Goal: Information Seeking & Learning: Learn about a topic

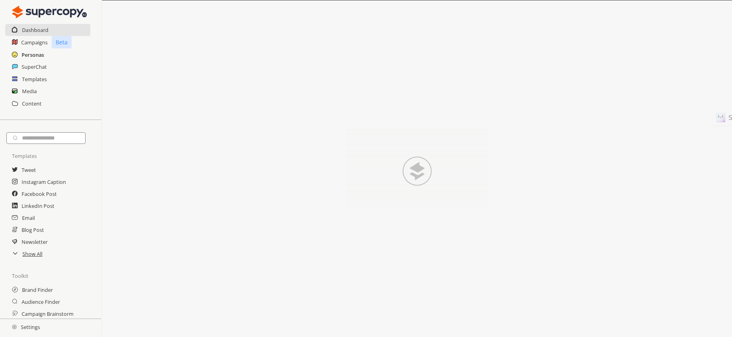
click at [31, 57] on h2 "Personas" at bounding box center [33, 55] width 22 height 12
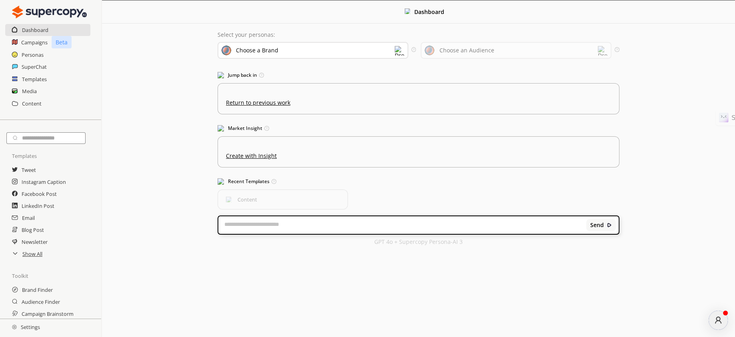
click at [314, 49] on div "Choose a Brand" at bounding box center [313, 50] width 191 height 17
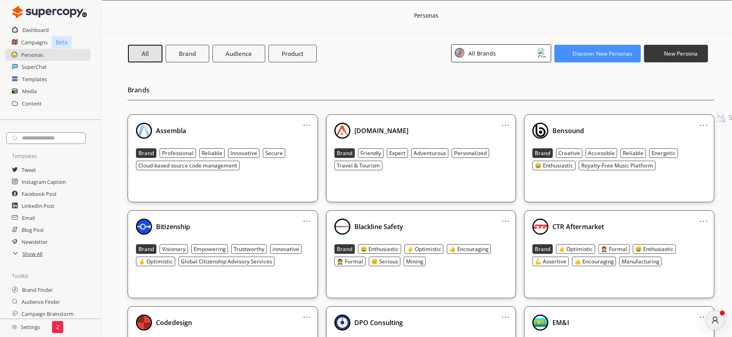
click at [272, 139] on div "Assembla Brand Professional Reliable Innovative Secure Cloud-based source code …" at bounding box center [223, 153] width 174 height 60
click at [509, 58] on div "All Brands" at bounding box center [501, 53] width 100 height 18
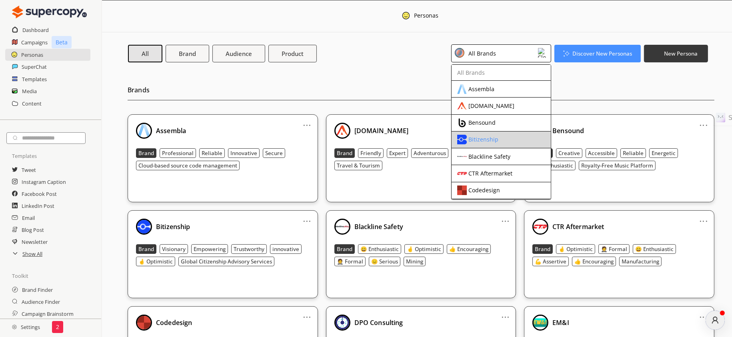
click at [469, 138] on div "Bitizenship" at bounding box center [483, 139] width 30 height 6
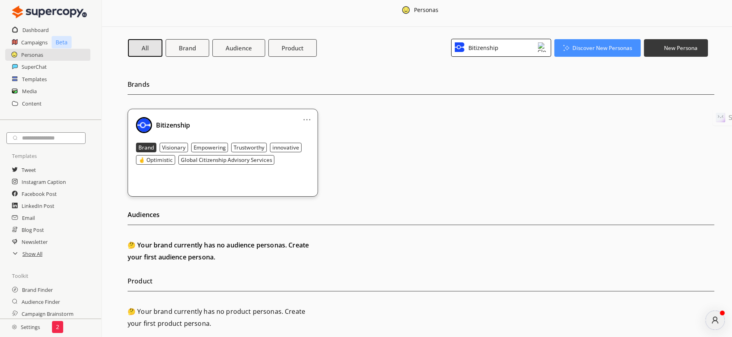
scroll to position [7, 0]
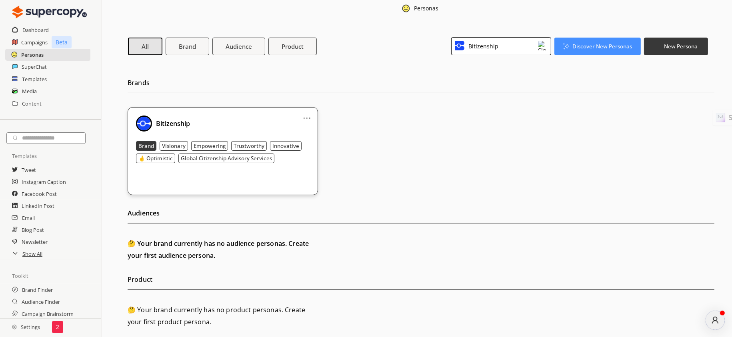
click at [35, 53] on h2 "Personas" at bounding box center [32, 55] width 22 height 12
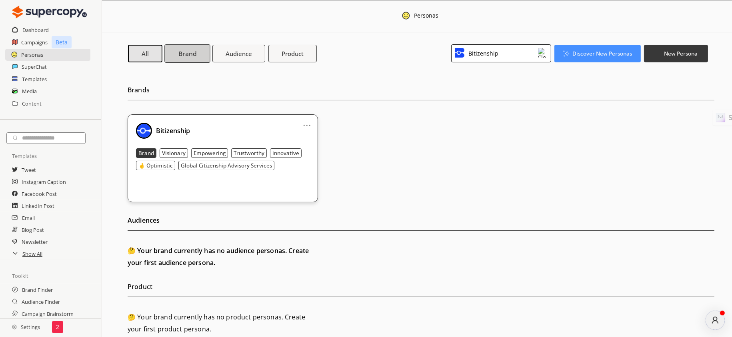
click at [177, 57] on button "Brand" at bounding box center [187, 53] width 46 height 18
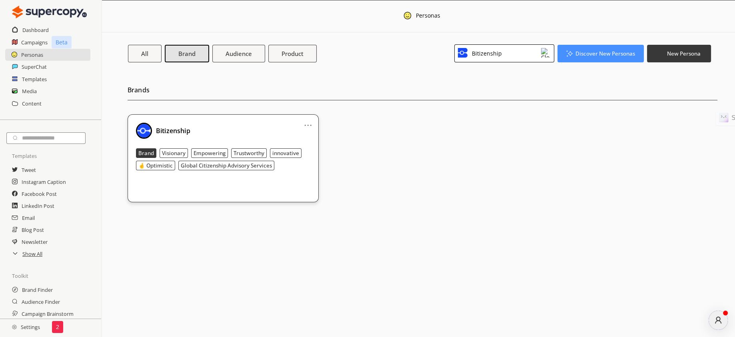
click at [168, 128] on b "Bitizenship" at bounding box center [173, 130] width 34 height 9
click at [152, 132] on img at bounding box center [144, 131] width 16 height 16
click at [146, 130] on img at bounding box center [144, 131] width 16 height 16
click at [196, 124] on div "Bitizenship" at bounding box center [223, 131] width 174 height 16
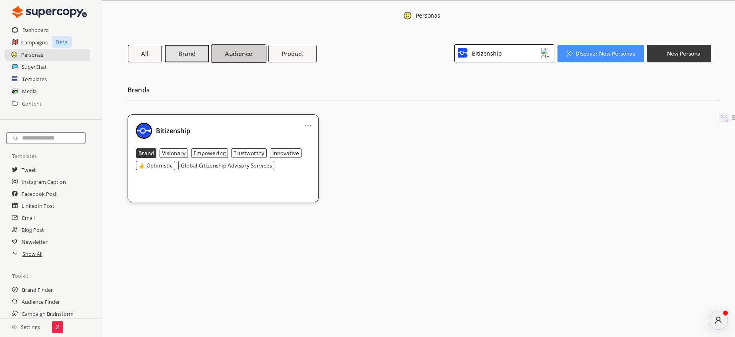
click at [236, 50] on b "Audience" at bounding box center [239, 53] width 28 height 8
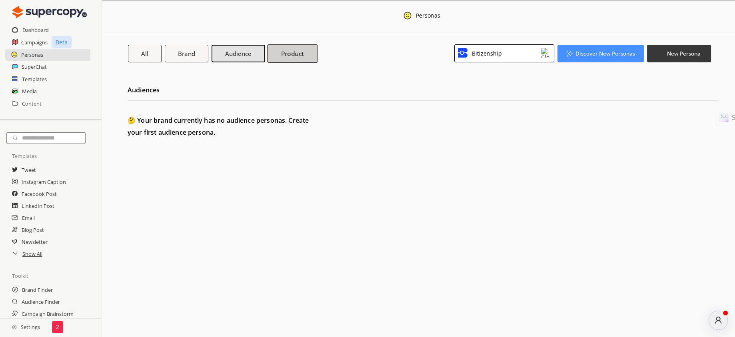
click at [283, 50] on b "Product" at bounding box center [292, 53] width 23 height 8
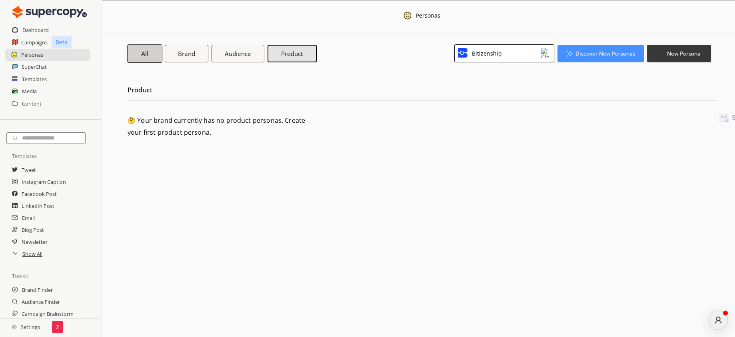
click at [142, 52] on b "All" at bounding box center [145, 53] width 8 height 8
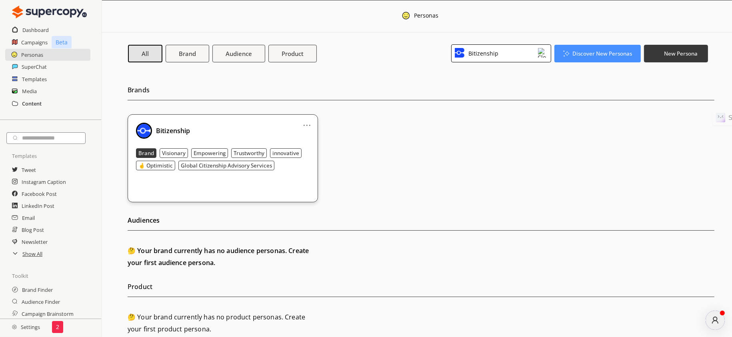
click at [30, 100] on h2 "Content" at bounding box center [32, 104] width 20 height 12
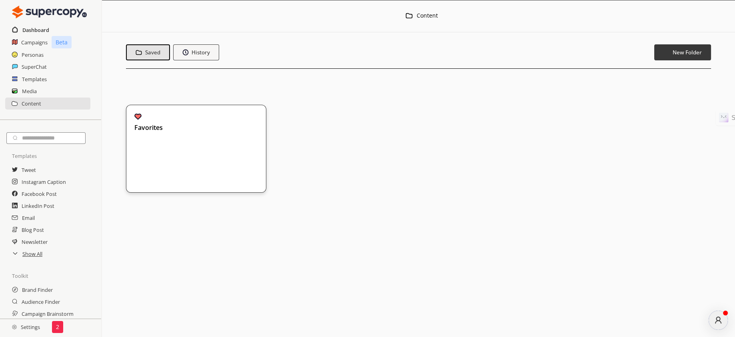
click at [38, 33] on h2 "Dashboard" at bounding box center [35, 30] width 27 height 12
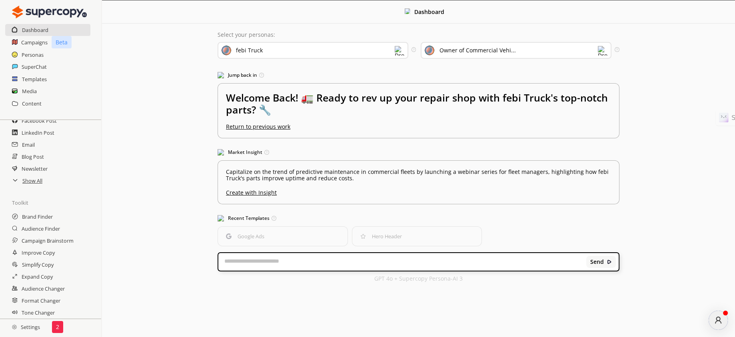
click at [52, 55] on div "Personas" at bounding box center [50, 55] width 101 height 12
click at [22, 55] on h2 "Personas" at bounding box center [33, 55] width 22 height 12
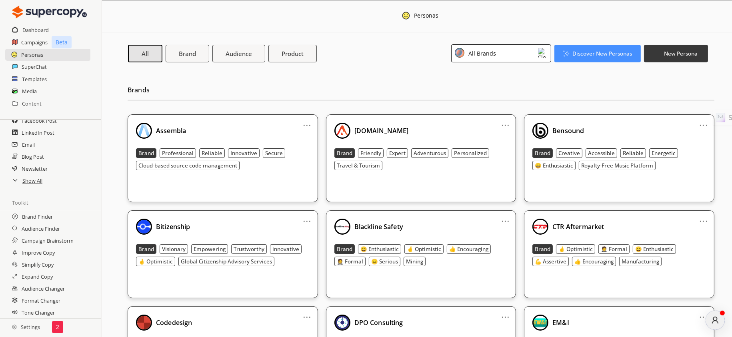
click at [152, 230] on span at bounding box center [144, 227] width 16 height 16
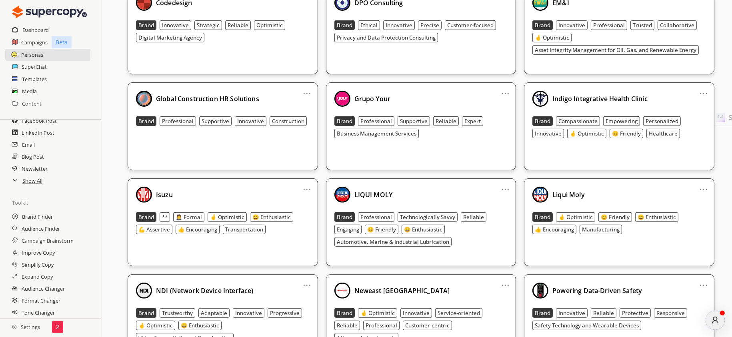
scroll to position [213, 0]
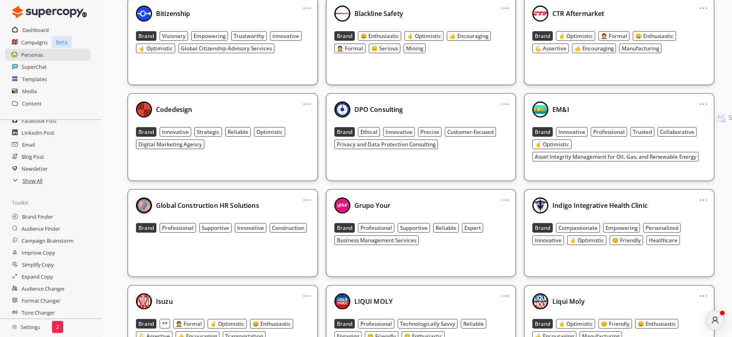
click at [145, 16] on img at bounding box center [144, 14] width 16 height 16
click at [168, 11] on b "Bitizenship" at bounding box center [173, 13] width 34 height 9
click at [307, 8] on link "..." at bounding box center [307, 5] width 8 height 6
click at [252, 9] on div "Bitizenship" at bounding box center [223, 14] width 174 height 16
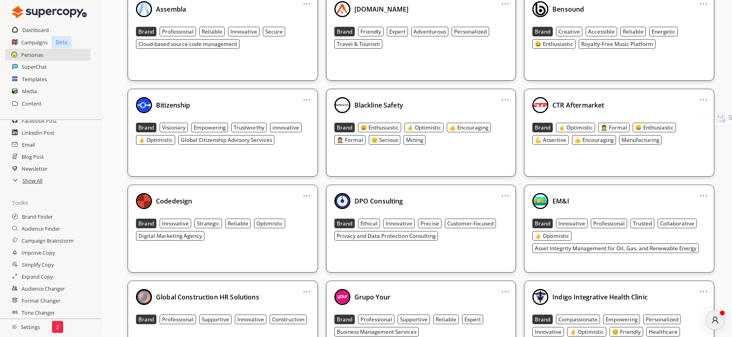
scroll to position [0, 0]
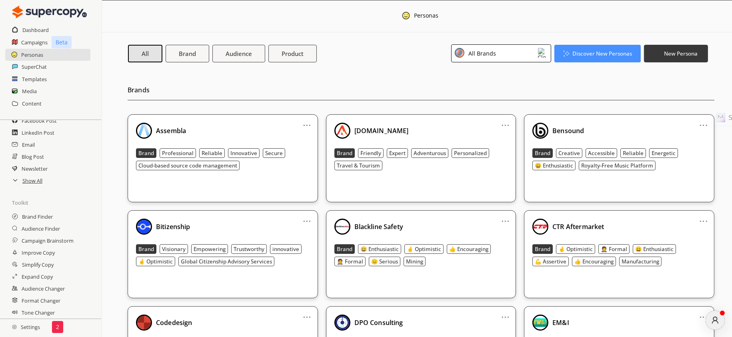
click at [504, 47] on div "All Brands" at bounding box center [501, 53] width 100 height 18
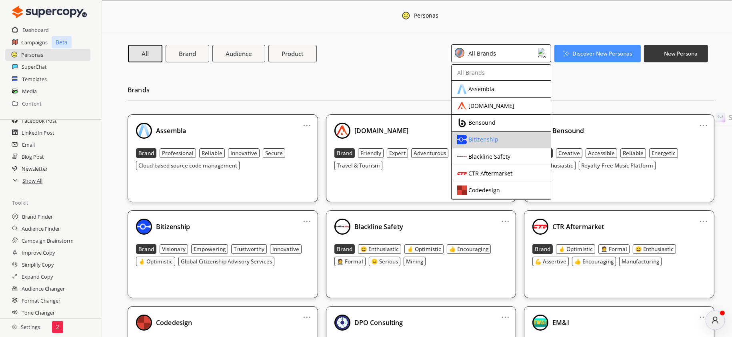
click at [492, 140] on div "Bitizenship" at bounding box center [483, 139] width 30 height 6
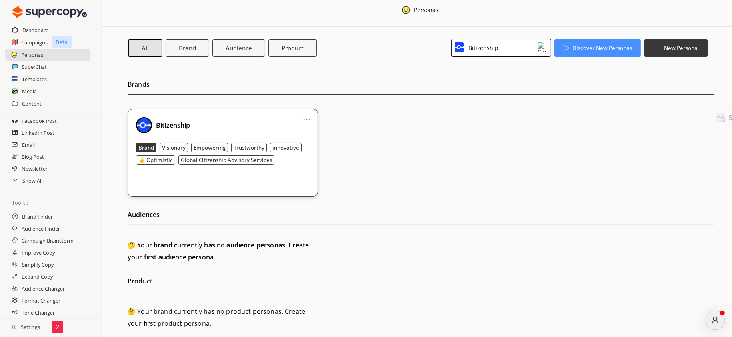
scroll to position [7, 0]
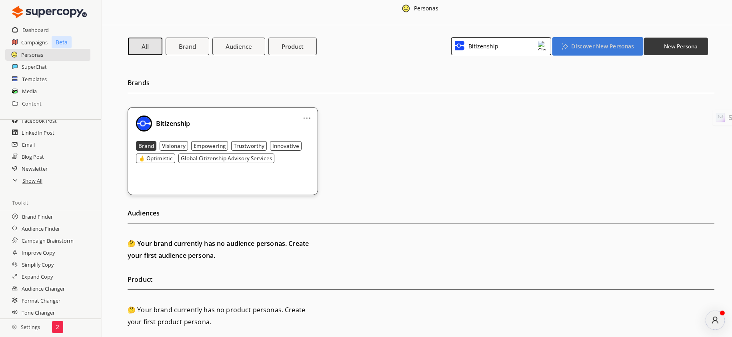
click at [598, 46] on b "Discover New Personas" at bounding box center [602, 46] width 62 height 8
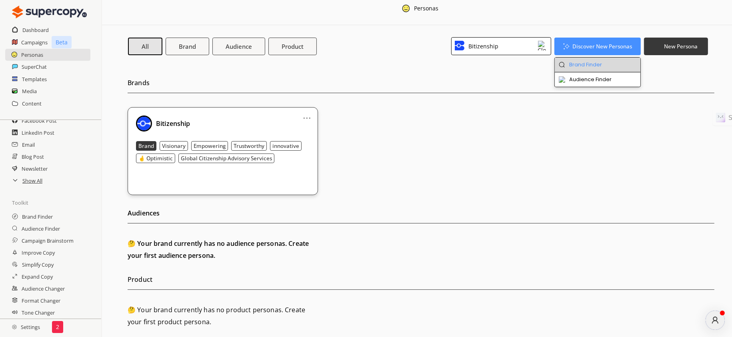
click at [585, 62] on li "Brand Finder" at bounding box center [598, 65] width 86 height 15
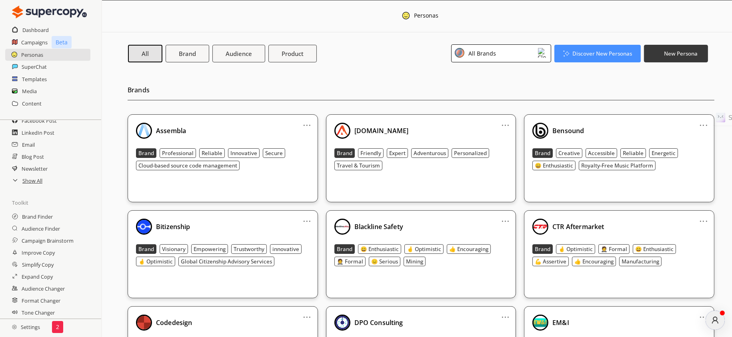
click at [538, 60] on div "All Brands" at bounding box center [501, 53] width 100 height 18
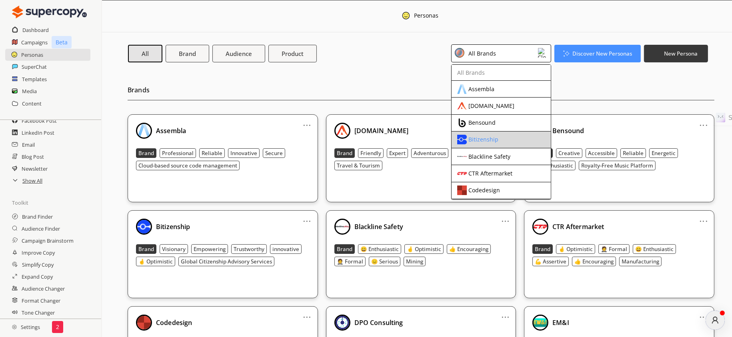
click at [509, 136] on div "Bitizenship" at bounding box center [494, 140] width 75 height 10
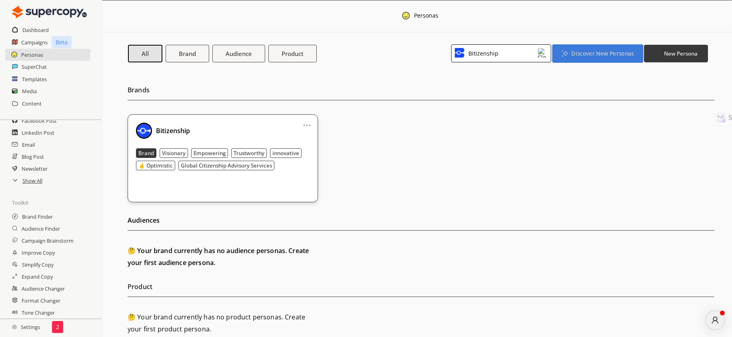
click at [589, 48] on button "Discover New Personas" at bounding box center [597, 53] width 91 height 18
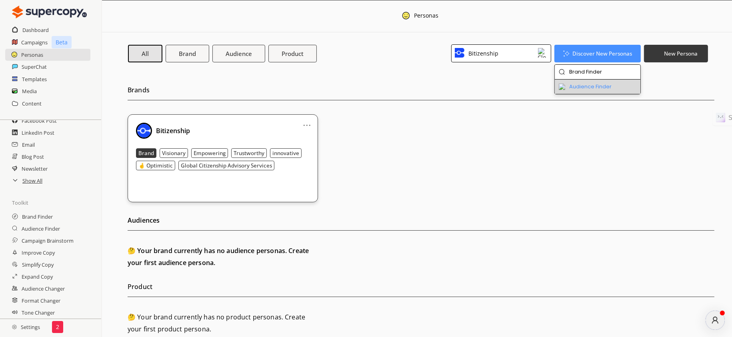
click at [574, 90] on li "Audience Finder" at bounding box center [598, 87] width 86 height 14
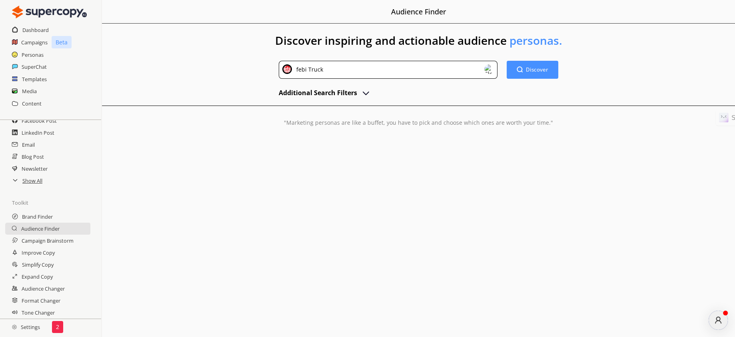
click at [344, 92] on h2 "Additional Search Filters" at bounding box center [318, 93] width 78 height 12
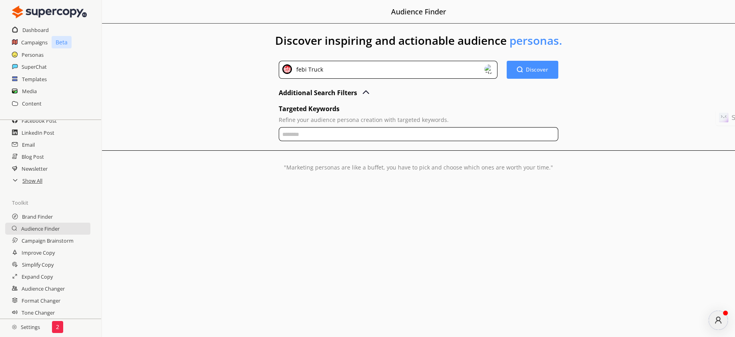
click at [344, 70] on div "febi Truck" at bounding box center [388, 70] width 219 height 18
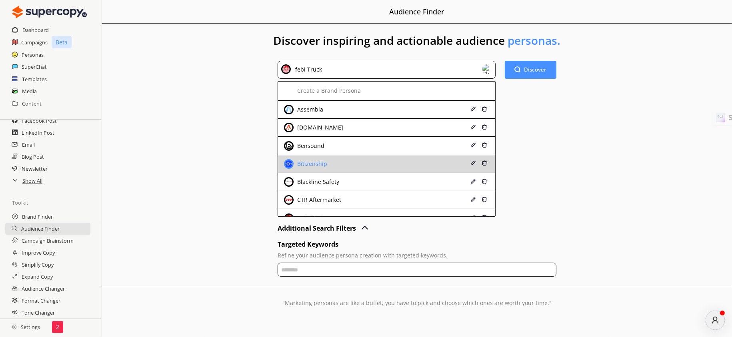
click at [300, 159] on div "Bitizenship" at bounding box center [368, 164] width 169 height 10
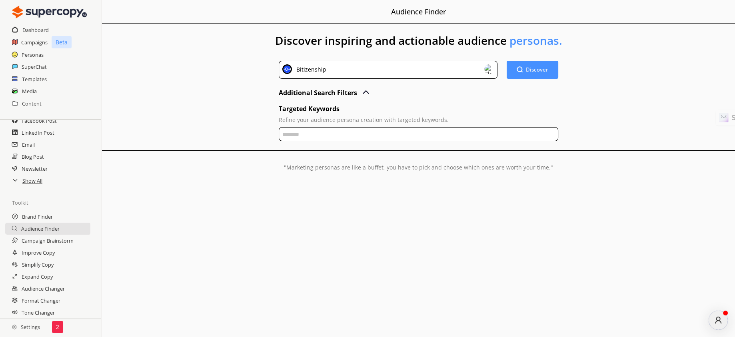
click at [586, 99] on div "Discover inspiring and actionable audience personas. Bitizenship Discover Disco…" at bounding box center [418, 112] width 633 height 176
click at [548, 71] on b "Discover" at bounding box center [538, 70] width 24 height 8
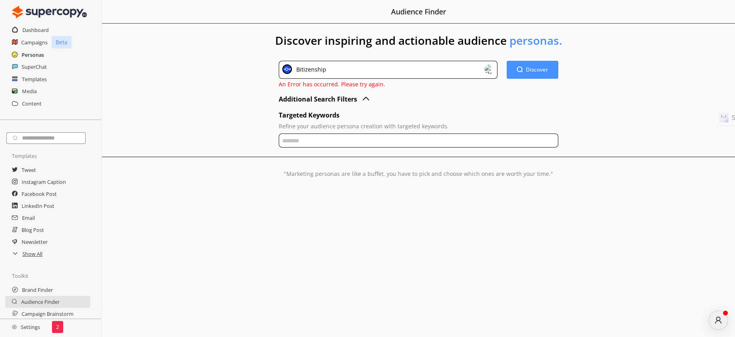
click at [36, 55] on h2 "Personas" at bounding box center [33, 55] width 22 height 12
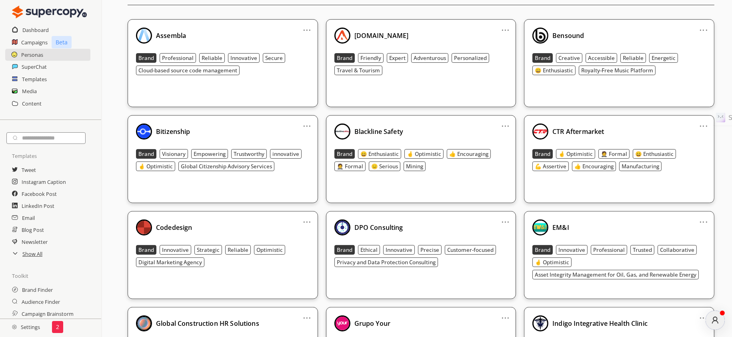
scroll to position [160, 0]
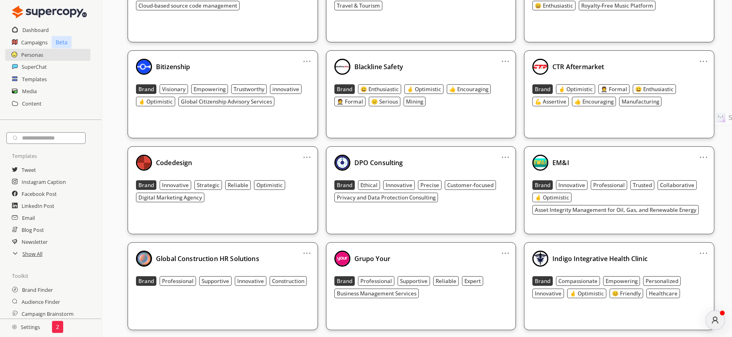
click at [137, 68] on img at bounding box center [144, 67] width 16 height 16
click at [137, 67] on img at bounding box center [144, 67] width 16 height 16
click at [152, 66] on div "Bitizenship" at bounding box center [223, 67] width 174 height 16
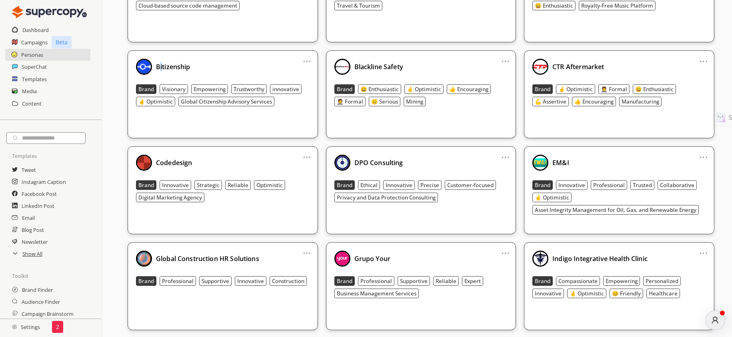
click at [161, 65] on b "Bitizenship" at bounding box center [173, 66] width 34 height 9
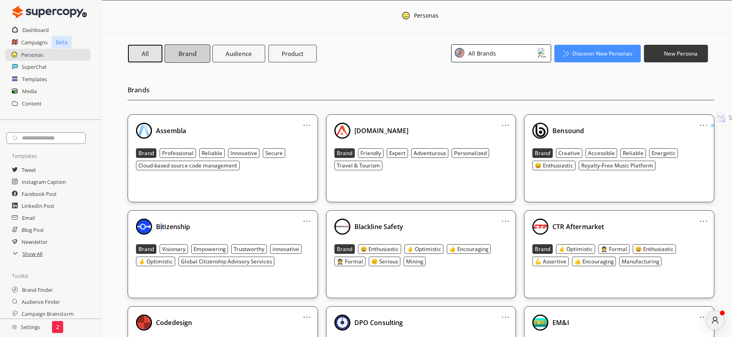
click at [191, 54] on b "Brand" at bounding box center [187, 53] width 18 height 8
click at [225, 52] on b "Audience" at bounding box center [239, 53] width 28 height 8
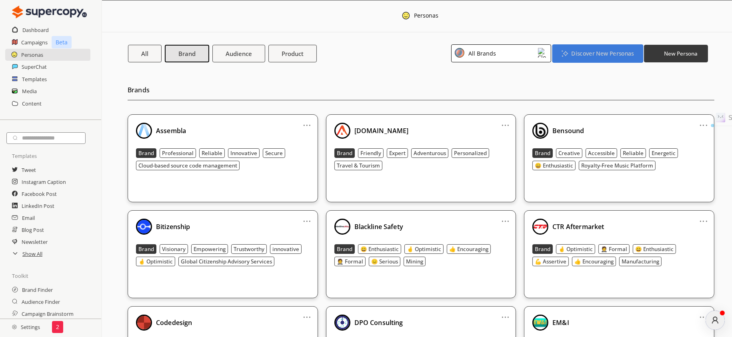
click at [287, 57] on b "Product" at bounding box center [293, 54] width 22 height 8
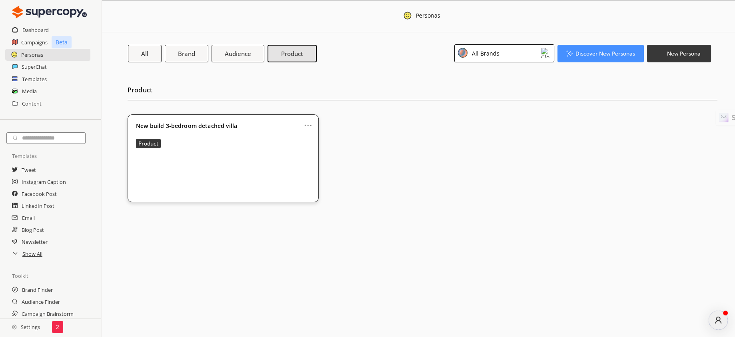
click at [511, 54] on div "All Brands" at bounding box center [504, 53] width 100 height 18
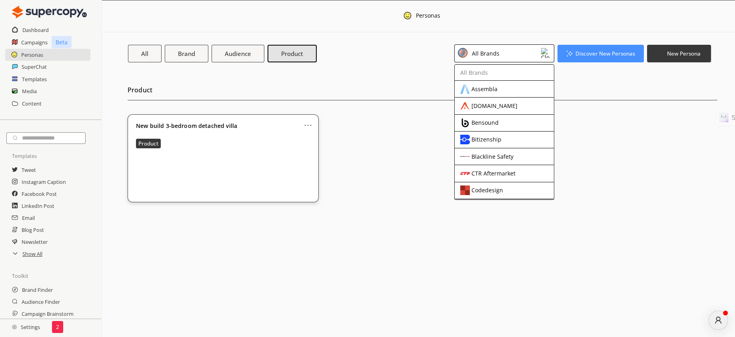
drag, startPoint x: 143, startPoint y: 178, endPoint x: 156, endPoint y: 150, distance: 30.2
click at [142, 175] on div "New build 3-bedroom detached villa Product" at bounding box center [223, 153] width 174 height 60
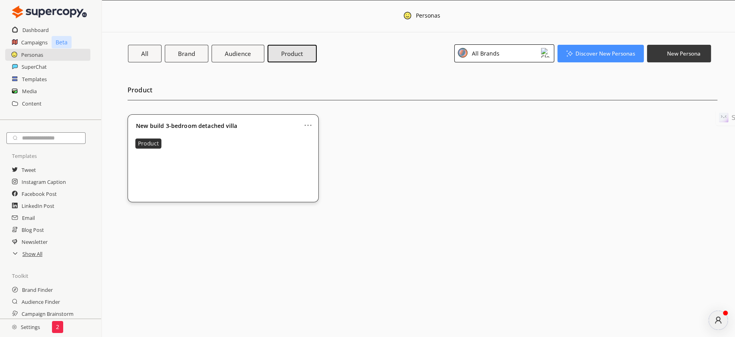
click at [160, 145] on button "Product" at bounding box center [148, 143] width 26 height 10
click at [488, 42] on div "All Brand Audience Product All Brands Discover New Personas New Persona Product…" at bounding box center [418, 122] width 633 height 180
click at [494, 56] on div "All Brands" at bounding box center [484, 53] width 30 height 11
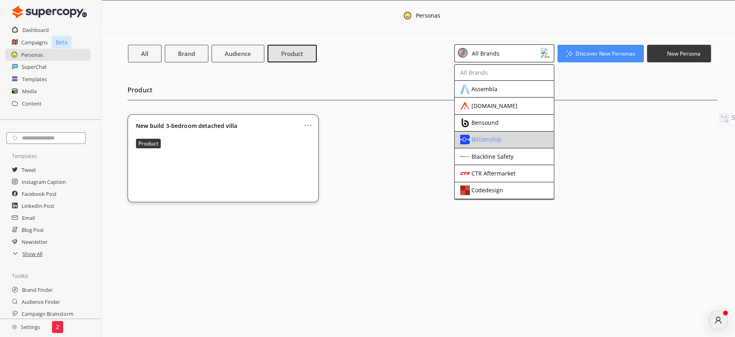
click at [491, 146] on li "Bitizenship" at bounding box center [504, 140] width 99 height 17
click at [488, 139] on div "Bitizenship" at bounding box center [487, 139] width 30 height 6
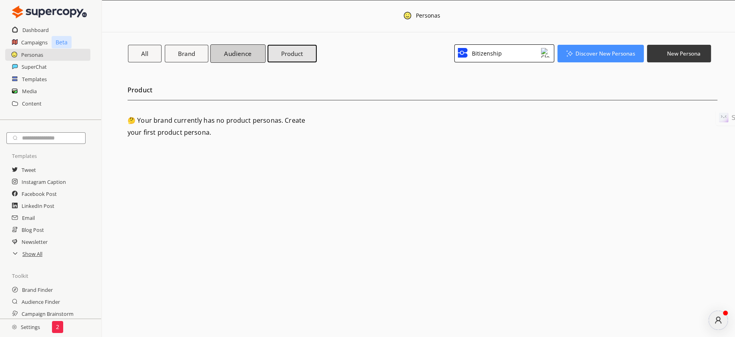
click at [248, 60] on button "Audience" at bounding box center [238, 53] width 56 height 18
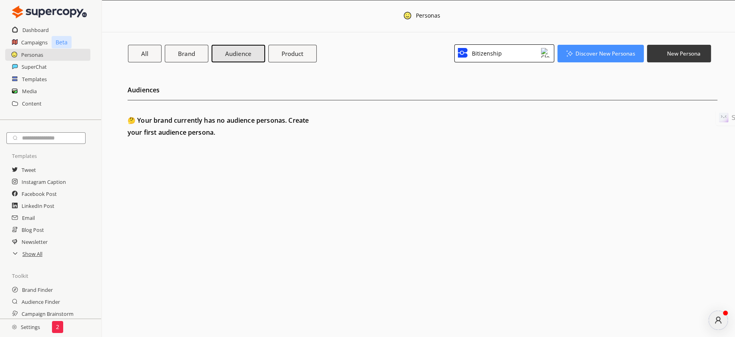
drag, startPoint x: 176, startPoint y: 142, endPoint x: 172, endPoint y: 136, distance: 6.9
click at [176, 142] on div "Audiences 🤔 Your brand currently has no audience personas. Create your first au…" at bounding box center [430, 105] width 609 height 86
click at [172, 135] on h2 "🤔 Your brand currently has no audience personas. Create your first audience per…" at bounding box center [223, 126] width 191 height 24
click at [172, 134] on h2 "🤔 Your brand currently has no audience personas. Create your first audience per…" at bounding box center [223, 126] width 191 height 24
click at [172, 128] on h2 "🤔 Your brand currently has no audience personas. Create your first audience per…" at bounding box center [223, 126] width 191 height 24
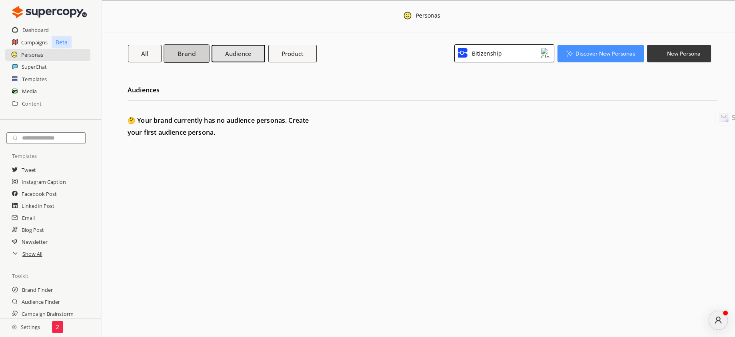
click at [196, 49] on button "Brand" at bounding box center [187, 53] width 46 height 18
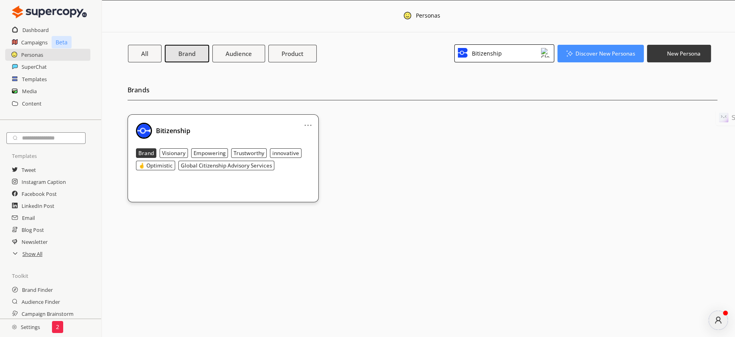
click at [145, 131] on img at bounding box center [144, 131] width 16 height 16
drag, startPoint x: 314, startPoint y: 124, endPoint x: 308, endPoint y: 122, distance: 7.0
click at [311, 123] on div "... Bitizenship Brand Visionary Empowering Trustworthy innovative 🤞 Optimistic …" at bounding box center [223, 158] width 191 height 88
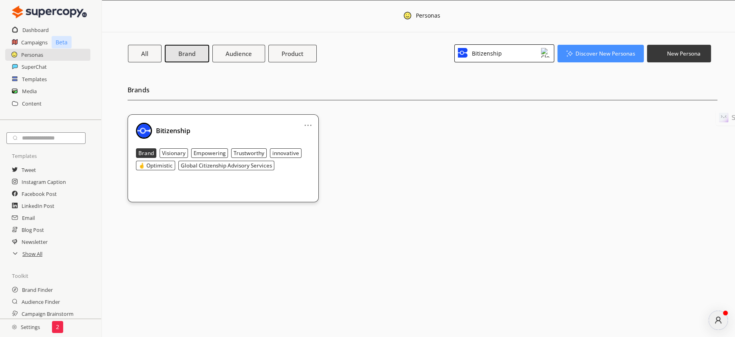
click at [308, 122] on link "..." at bounding box center [308, 122] width 8 height 6
click at [223, 164] on b "Global Citizenship Advisory Services" at bounding box center [226, 165] width 91 height 7
drag, startPoint x: 224, startPoint y: 163, endPoint x: 192, endPoint y: 78, distance: 90.3
click at [224, 162] on b "Global Citizenship Advisory Services" at bounding box center [226, 165] width 91 height 7
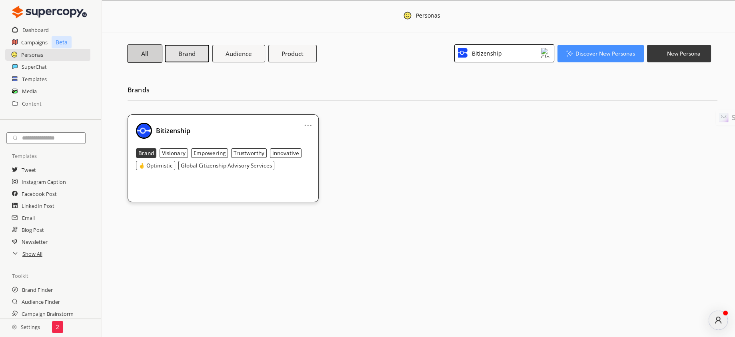
click at [144, 47] on button "All" at bounding box center [144, 53] width 35 height 18
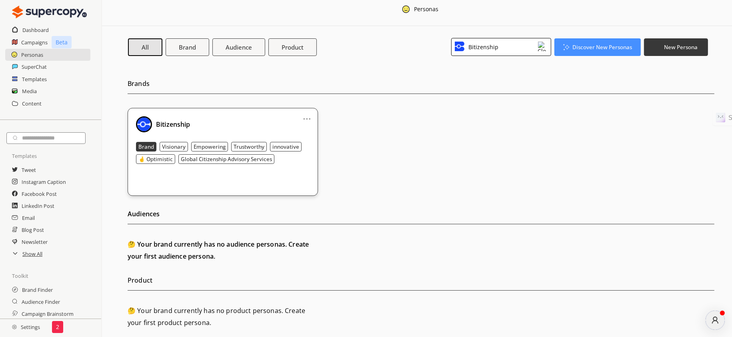
scroll to position [7, 0]
click at [175, 256] on h2 "🤔 Your brand currently has no audience personas. Create your first audience per…" at bounding box center [223, 250] width 190 height 24
click at [174, 255] on h2 "🤔 Your brand currently has no audience personas. Create your first audience per…" at bounding box center [223, 250] width 190 height 24
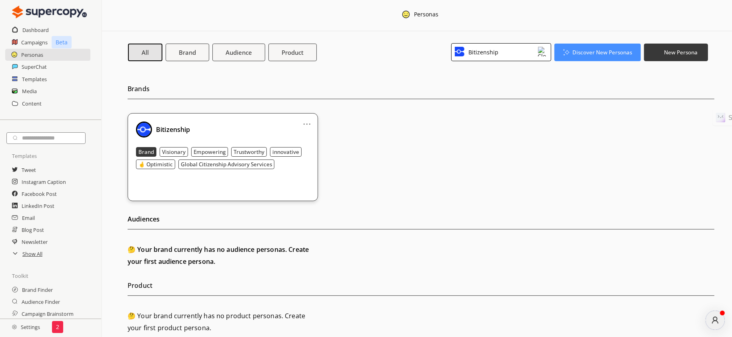
scroll to position [0, 0]
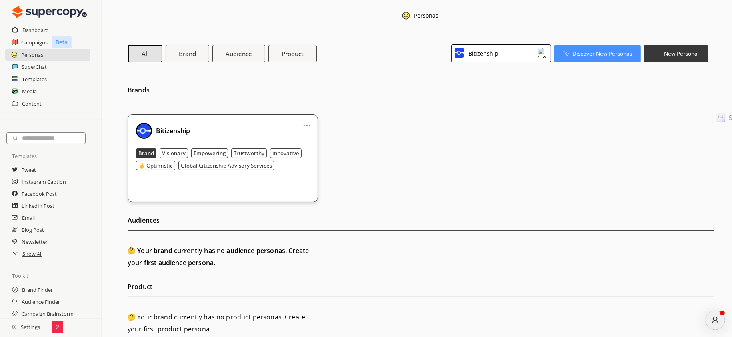
click at [44, 141] on input "text" at bounding box center [45, 138] width 79 height 12
type input "**********"
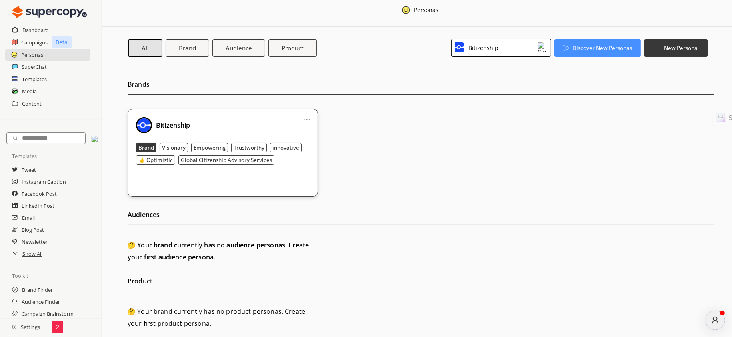
scroll to position [7, 0]
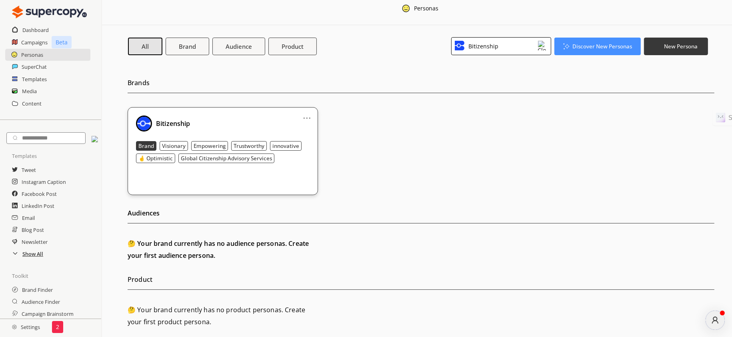
click at [34, 259] on h2 "Show All" at bounding box center [32, 254] width 21 height 12
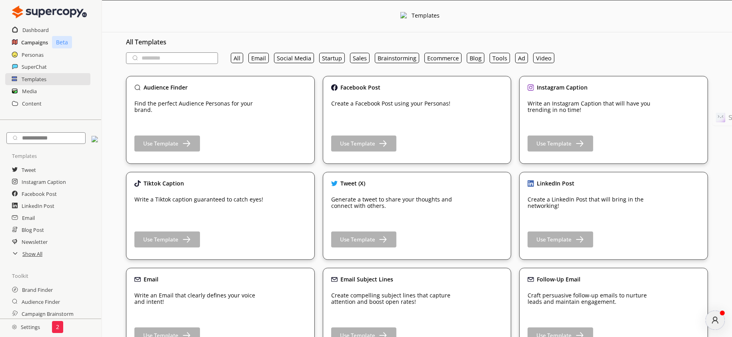
click at [27, 40] on h2 "Campaigns" at bounding box center [34, 42] width 27 height 12
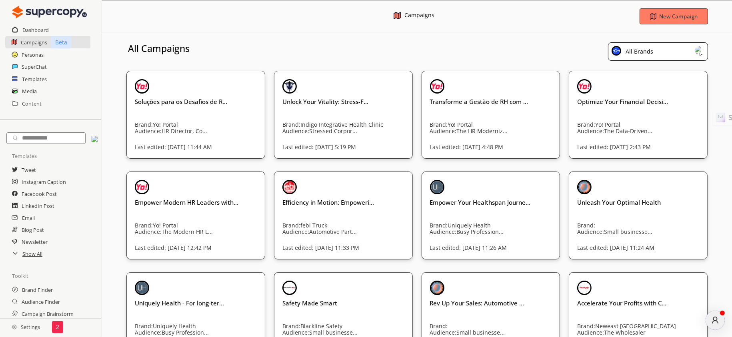
click at [646, 49] on div "All Brands" at bounding box center [638, 51] width 30 height 11
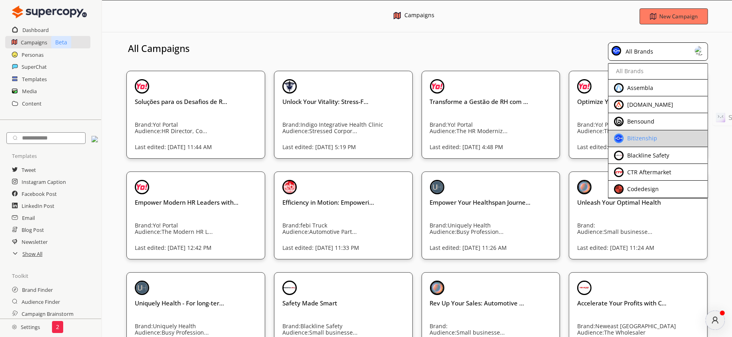
click at [647, 141] on div "Bitizenship" at bounding box center [641, 138] width 32 height 6
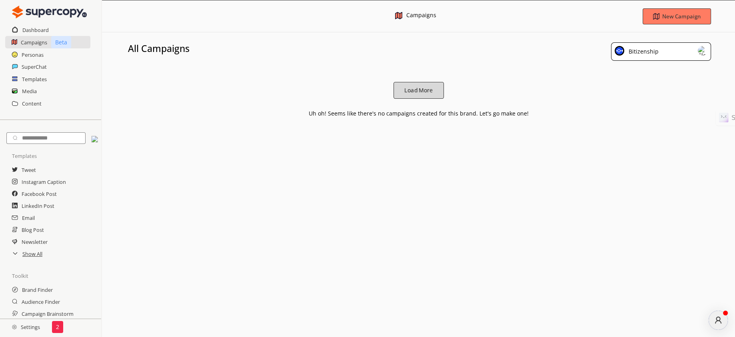
click at [416, 90] on b "Load More" at bounding box center [418, 91] width 28 height 8
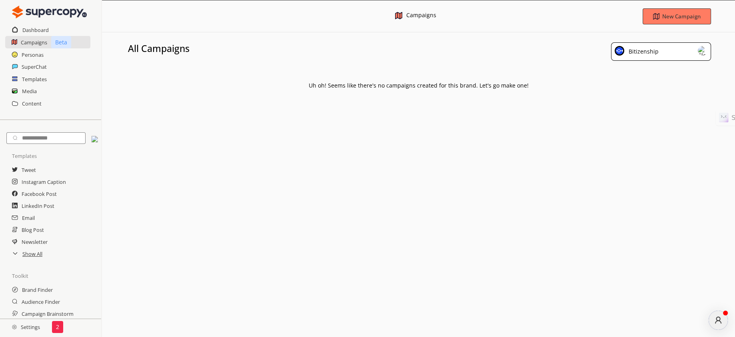
click at [676, 55] on div "Bitizenship" at bounding box center [661, 51] width 100 height 18
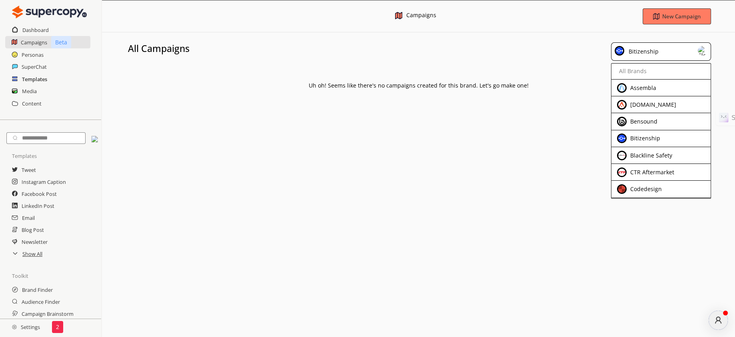
click at [37, 79] on h2 "Templates" at bounding box center [34, 79] width 25 height 12
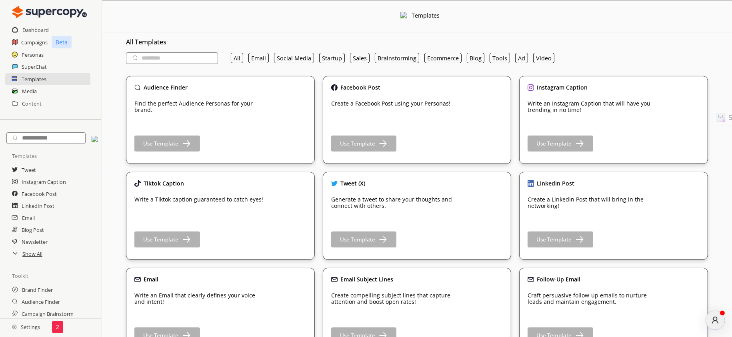
click at [174, 58] on input "text" at bounding box center [172, 58] width 92 height 12
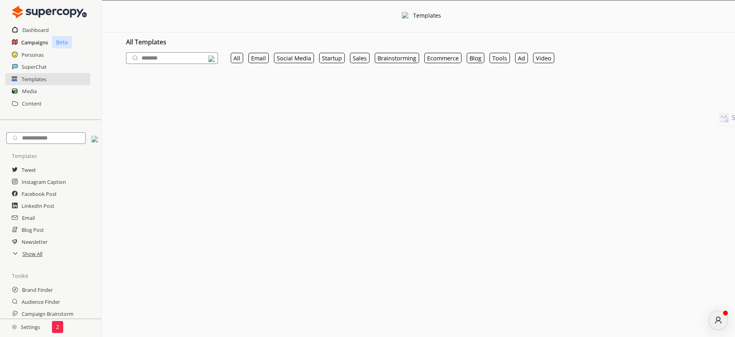
type input "*******"
click at [28, 36] on h2 "Campaigns" at bounding box center [34, 42] width 27 height 12
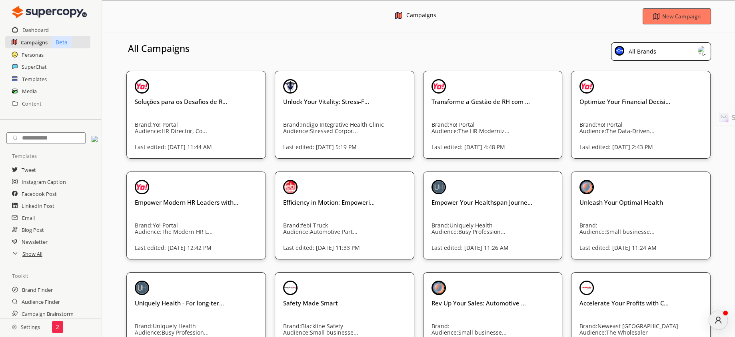
click at [27, 38] on h2 "Campaigns" at bounding box center [34, 42] width 27 height 12
click at [640, 52] on div "All Brands" at bounding box center [638, 51] width 30 height 11
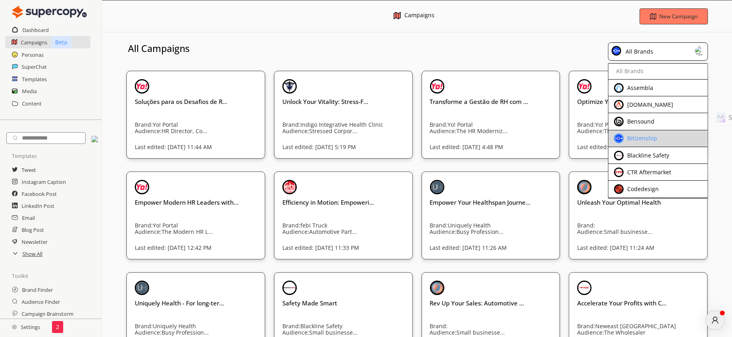
click at [646, 142] on div "Bitizenship" at bounding box center [651, 139] width 75 height 10
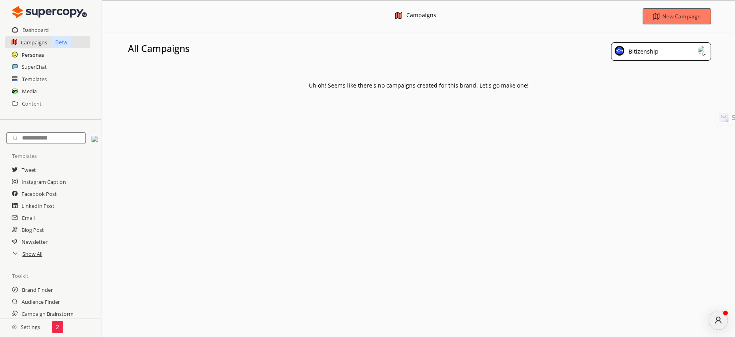
click at [31, 55] on h2 "Personas" at bounding box center [33, 55] width 22 height 12
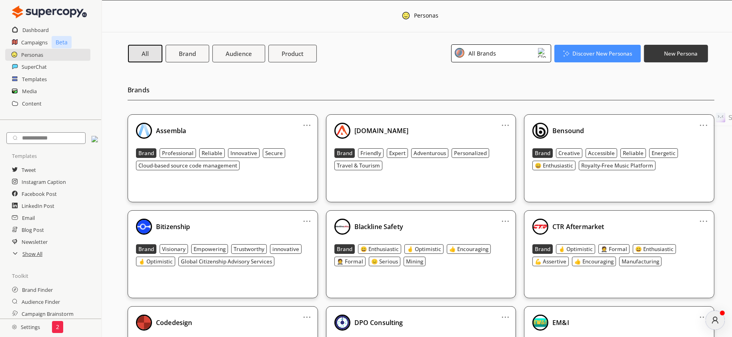
click at [167, 225] on b "Bitizenship" at bounding box center [173, 226] width 34 height 9
click at [517, 56] on div "All Brands" at bounding box center [501, 53] width 100 height 18
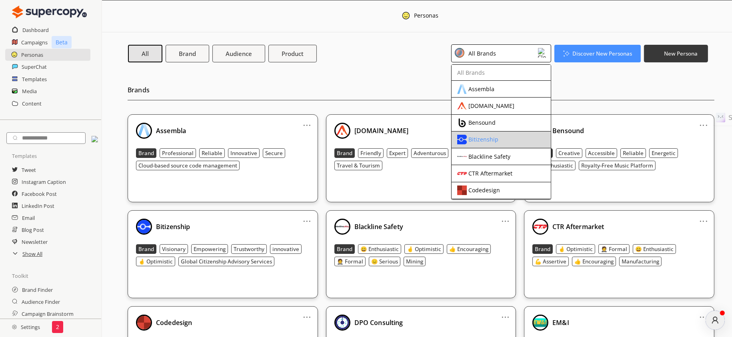
click at [485, 138] on div "Bitizenship" at bounding box center [483, 139] width 30 height 6
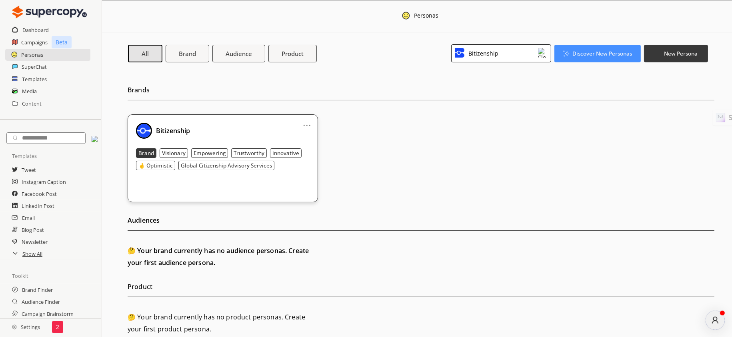
scroll to position [7, 0]
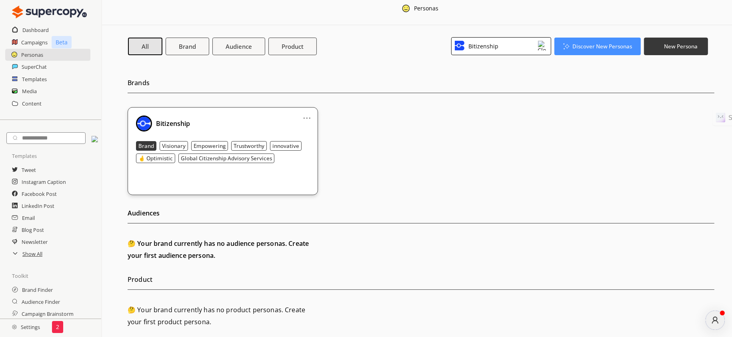
click at [260, 125] on div "Bitizenship" at bounding box center [223, 124] width 174 height 16
click at [298, 120] on div "Bitizenship" at bounding box center [223, 124] width 174 height 16
click at [303, 114] on link "..." at bounding box center [307, 115] width 8 height 6
click at [142, 124] on img at bounding box center [144, 124] width 16 height 16
drag, startPoint x: 279, startPoint y: 122, endPoint x: 296, endPoint y: 118, distance: 17.2
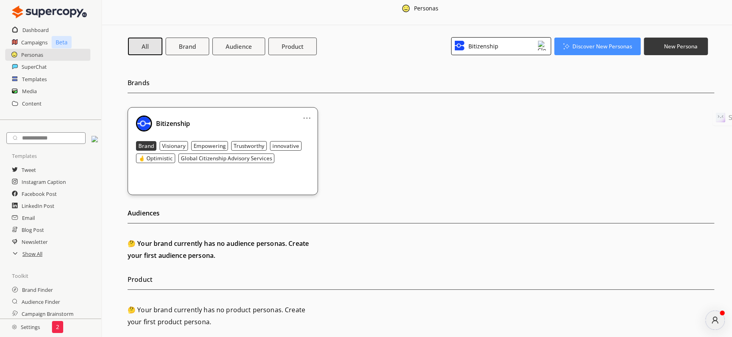
click at [280, 122] on div "Bitizenship" at bounding box center [223, 124] width 174 height 16
click at [305, 118] on link "..." at bounding box center [307, 115] width 8 height 6
click at [303, 131] on li "Edit" at bounding box center [297, 131] width 46 height 15
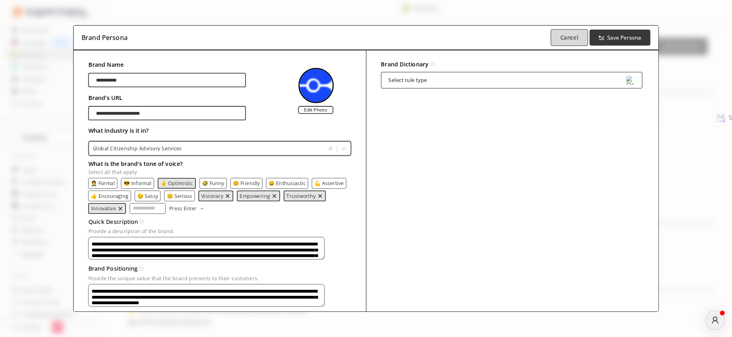
click at [575, 38] on b "Cancel" at bounding box center [569, 38] width 18 height 8
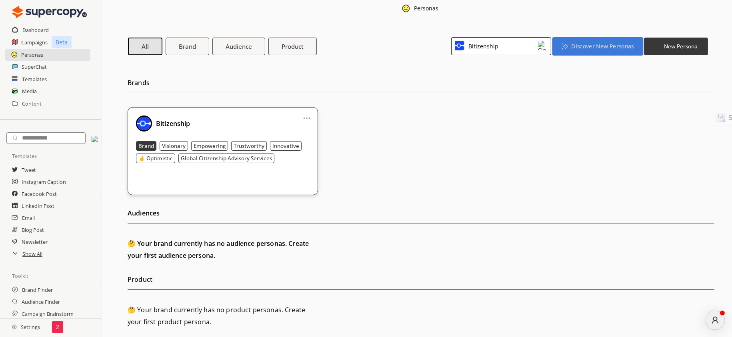
click at [596, 54] on button "Discover New Personas" at bounding box center [597, 46] width 91 height 18
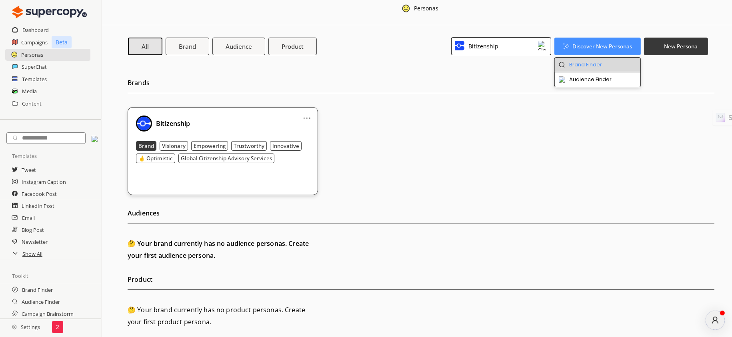
click at [594, 63] on li "Brand Finder" at bounding box center [598, 65] width 86 height 15
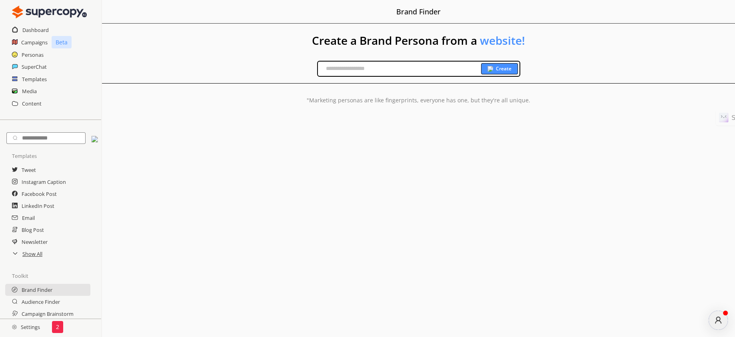
click at [498, 70] on b "Create" at bounding box center [504, 69] width 16 height 6
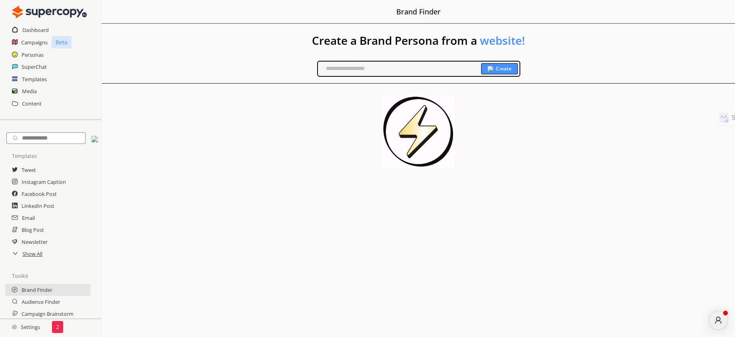
click at [358, 70] on input "text" at bounding box center [399, 69] width 163 height 12
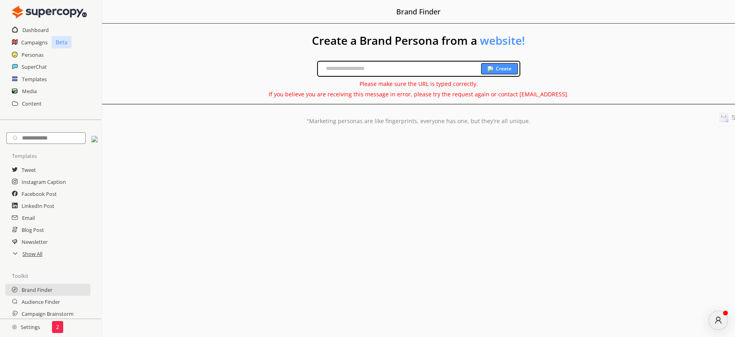
click at [358, 70] on input "text" at bounding box center [399, 69] width 163 height 12
drag, startPoint x: 493, startPoint y: 38, endPoint x: 497, endPoint y: 38, distance: 4.4
click at [494, 38] on span "website!" at bounding box center [502, 40] width 45 height 15
click at [516, 39] on span "website!" at bounding box center [502, 40] width 45 height 15
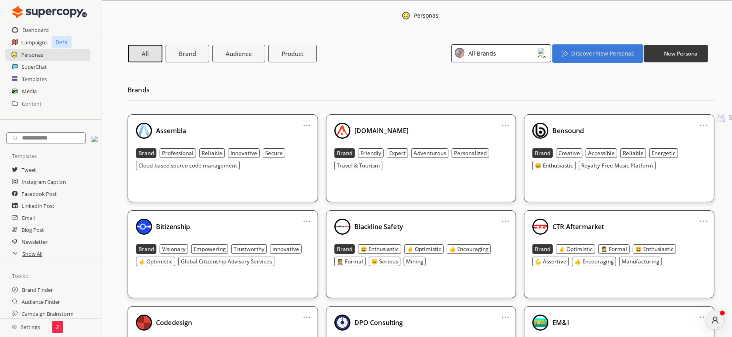
click at [572, 62] on div "Discover New Personas" at bounding box center [597, 54] width 87 height 18
click at [512, 59] on div "All Brands" at bounding box center [501, 53] width 100 height 18
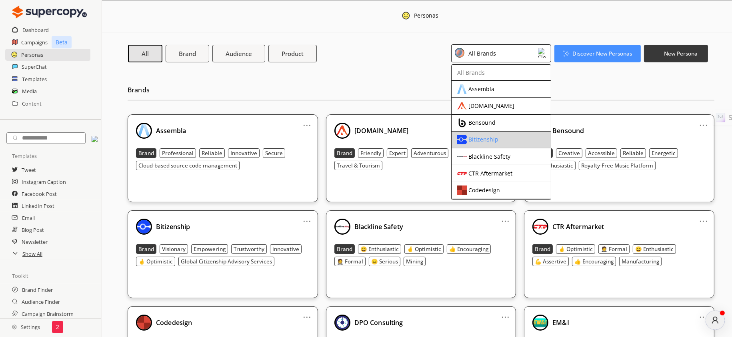
click at [478, 136] on div "Bitizenship" at bounding box center [483, 139] width 30 height 6
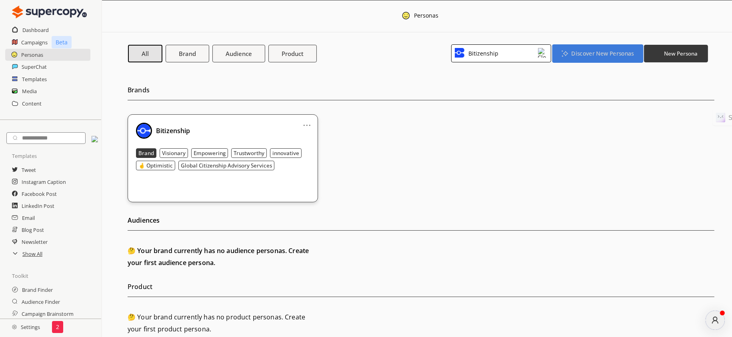
click at [576, 57] on button "Discover New Personas" at bounding box center [597, 53] width 91 height 18
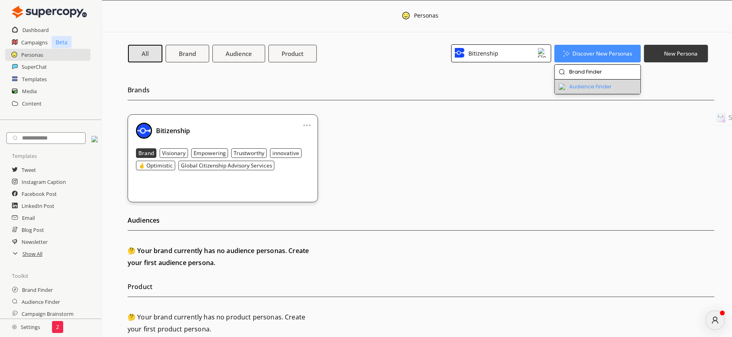
click at [581, 88] on li "Audience Finder" at bounding box center [598, 87] width 86 height 14
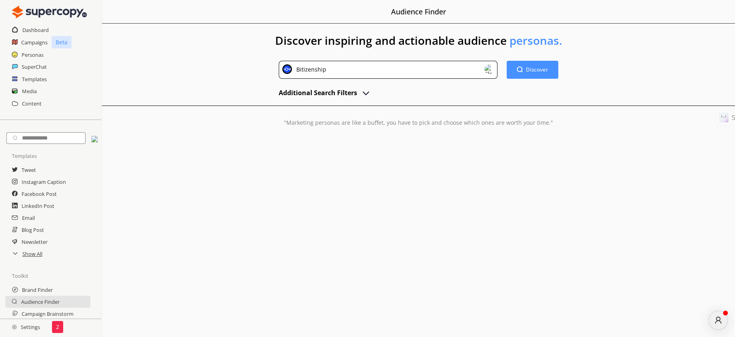
click at [363, 71] on div "Bitizenship" at bounding box center [388, 70] width 219 height 18
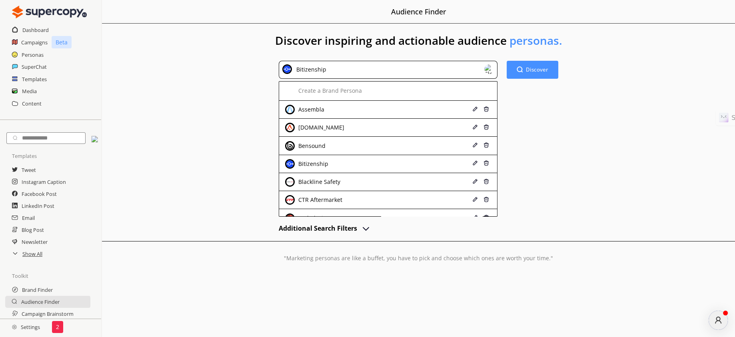
click at [368, 68] on div "Bitizenship" at bounding box center [388, 70] width 219 height 18
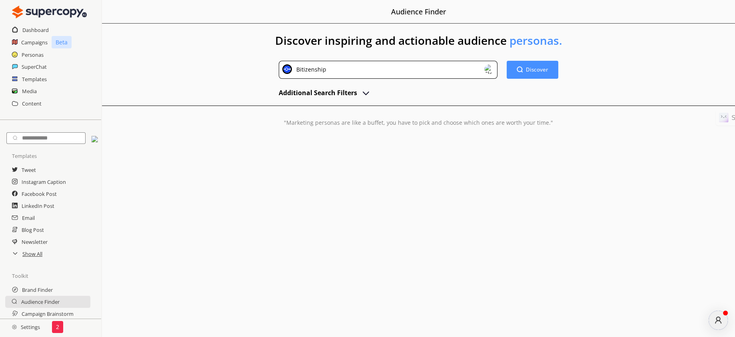
click at [337, 94] on h2 "Additional Search Filters" at bounding box center [318, 93] width 78 height 12
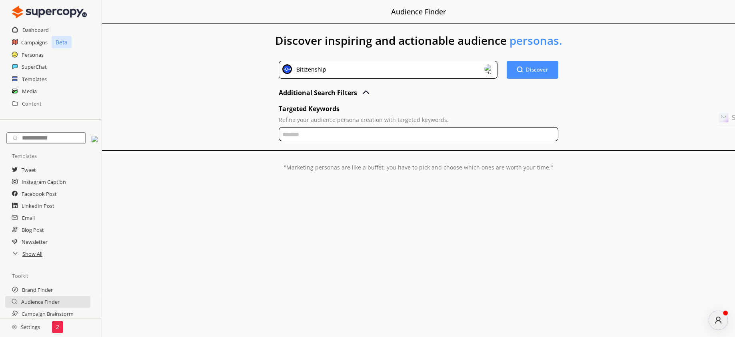
click at [337, 94] on h2 "Additional Search Filters" at bounding box center [318, 93] width 78 height 12
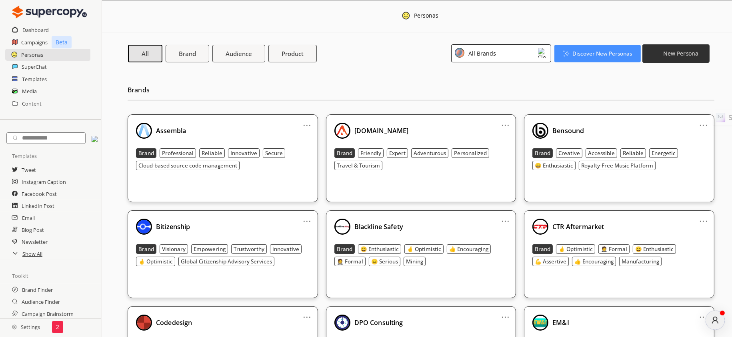
click at [664, 50] on button "New Persona" at bounding box center [675, 53] width 67 height 18
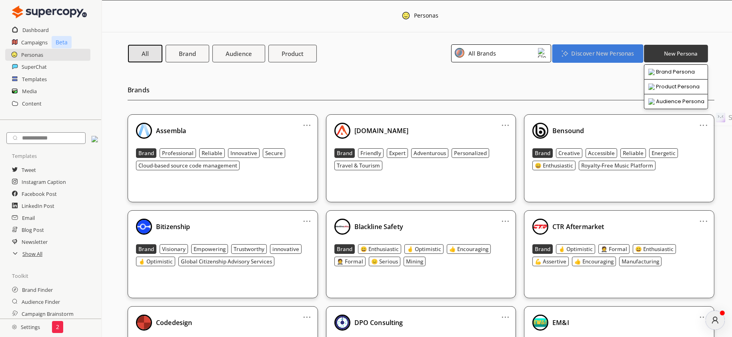
click at [576, 59] on button "Discover New Personas" at bounding box center [597, 53] width 91 height 18
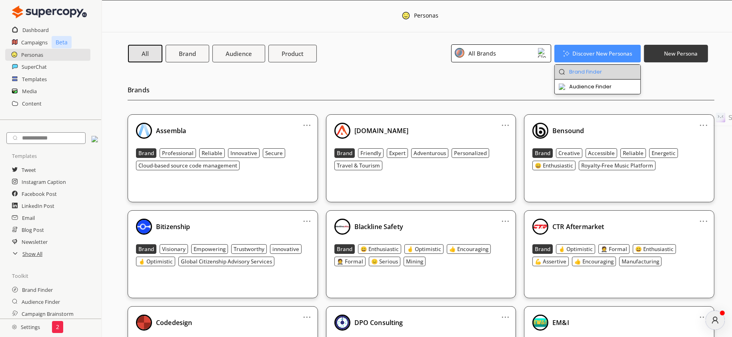
click at [573, 74] on li "Brand Finder" at bounding box center [598, 72] width 86 height 15
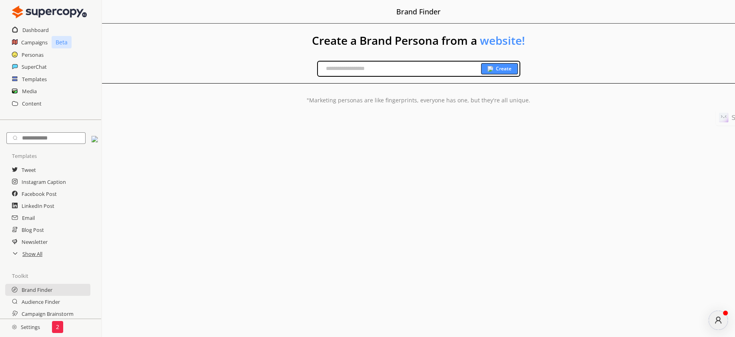
drag, startPoint x: 304, startPoint y: 72, endPoint x: 357, endPoint y: 69, distance: 52.9
click at [310, 72] on div "Create" at bounding box center [418, 69] width 633 height 16
click at [357, 69] on input "text" at bounding box center [399, 69] width 163 height 12
paste input "**********"
click at [480, 73] on input "**********" at bounding box center [399, 69] width 163 height 12
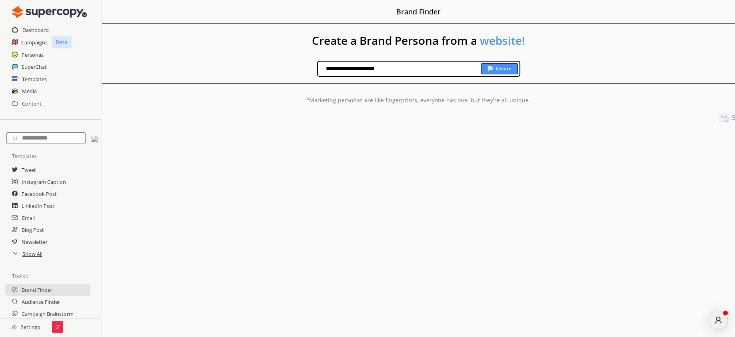
type input "**********"
click at [502, 67] on b "Create" at bounding box center [504, 69] width 16 height 6
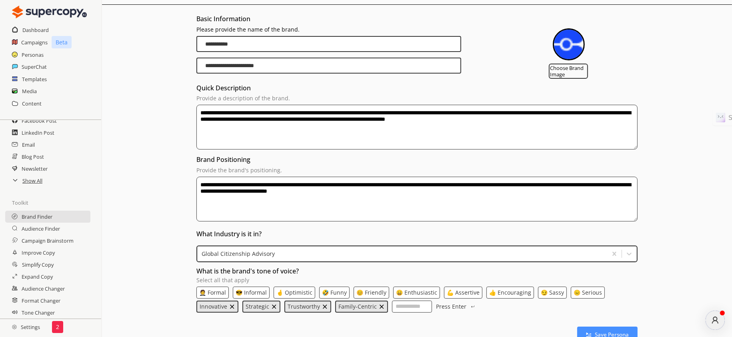
scroll to position [139, 0]
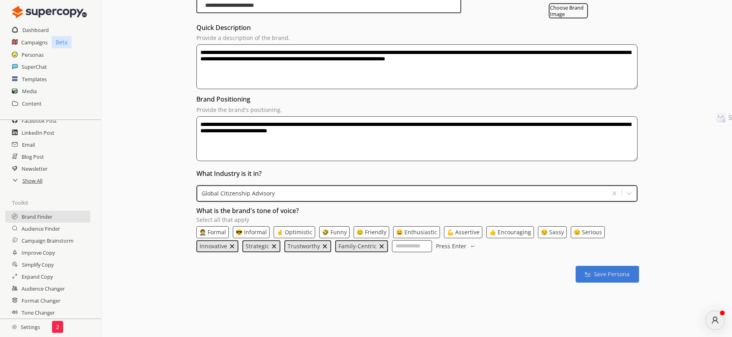
click at [594, 274] on b "Save Persona" at bounding box center [612, 274] width 36 height 8
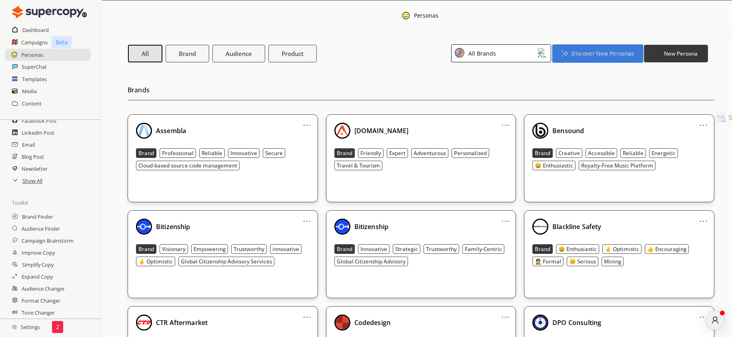
click at [595, 55] on b "Discover New Personas" at bounding box center [602, 54] width 62 height 8
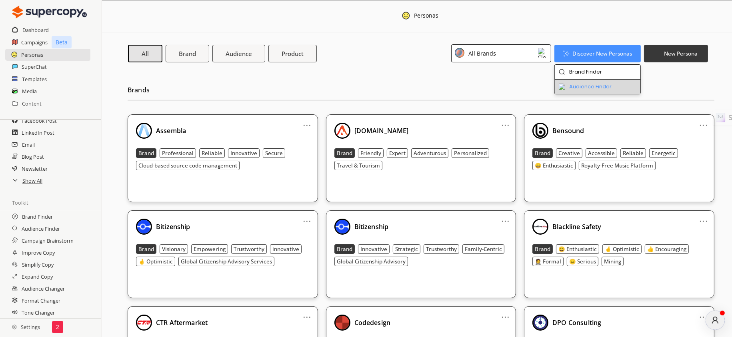
click at [595, 87] on li "Audience Finder" at bounding box center [598, 87] width 86 height 14
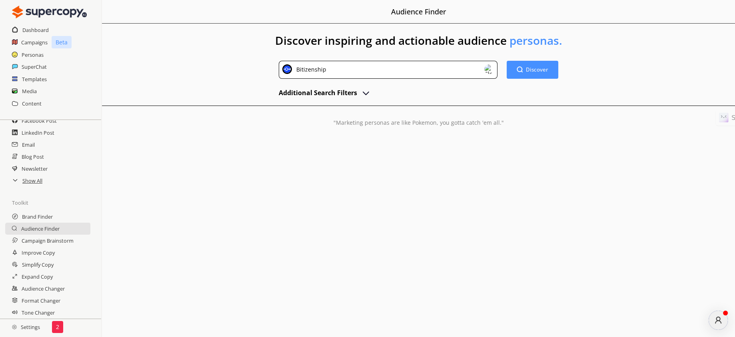
click at [362, 88] on img "advanced-inputs" at bounding box center [366, 93] width 10 height 10
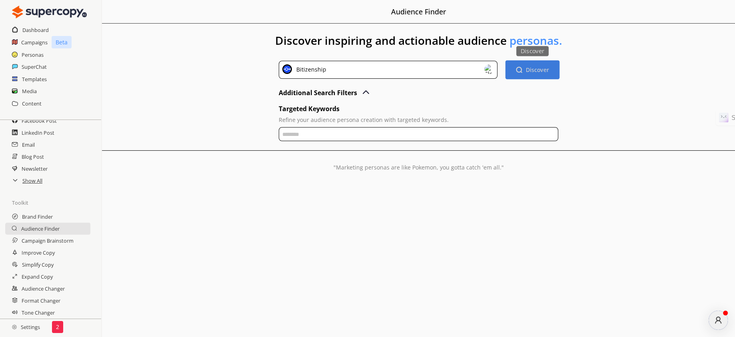
click at [518, 71] on img "button" at bounding box center [519, 69] width 7 height 7
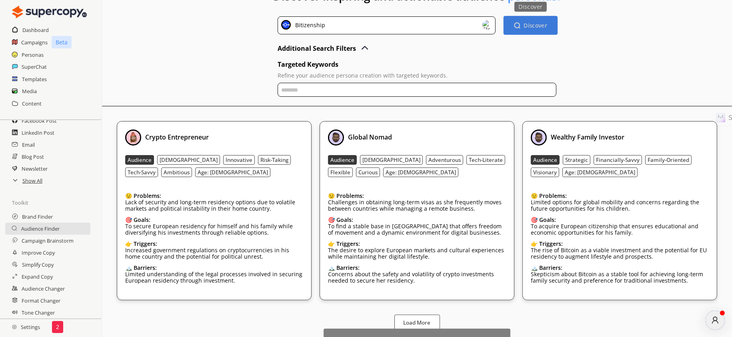
scroll to position [105, 0]
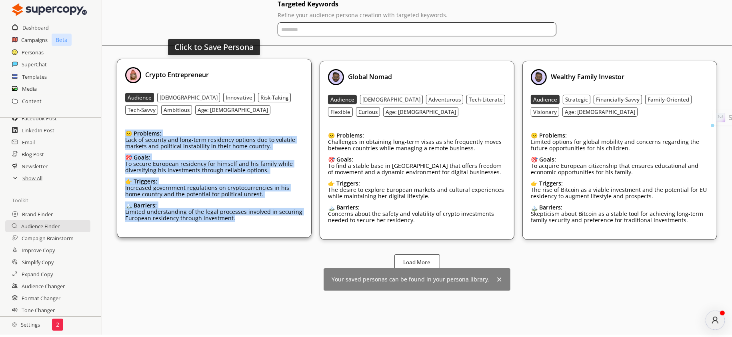
drag, startPoint x: 240, startPoint y: 218, endPoint x: 120, endPoint y: 127, distance: 151.0
click at [120, 127] on div "Click to Save Persona Crypto Entrepreneur Audience [DEMOGRAPHIC_DATA] Innovativ…" at bounding box center [214, 148] width 195 height 179
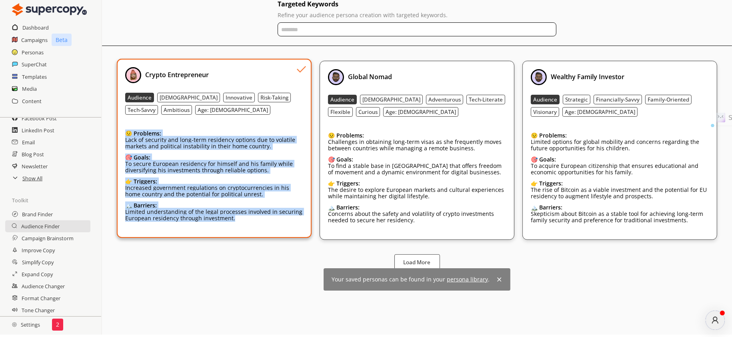
scroll to position [49, 0]
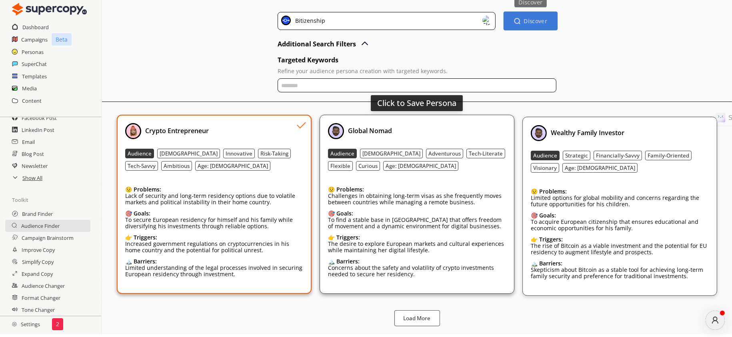
click at [494, 128] on div "Global Nomad" at bounding box center [417, 131] width 178 height 16
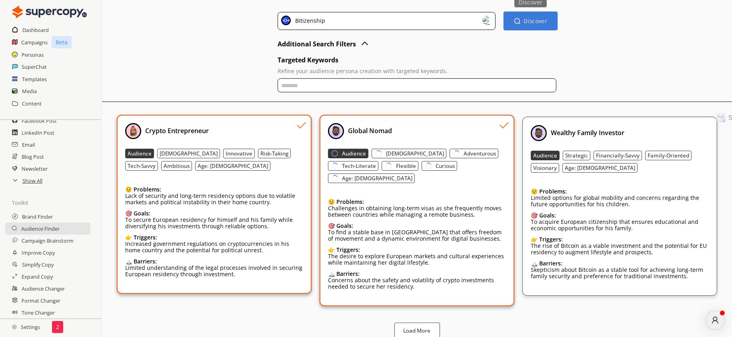
click at [720, 126] on div "Discover inspiring and actionable audience personas. Bitizenship Discover Disco…" at bounding box center [417, 161] width 630 height 372
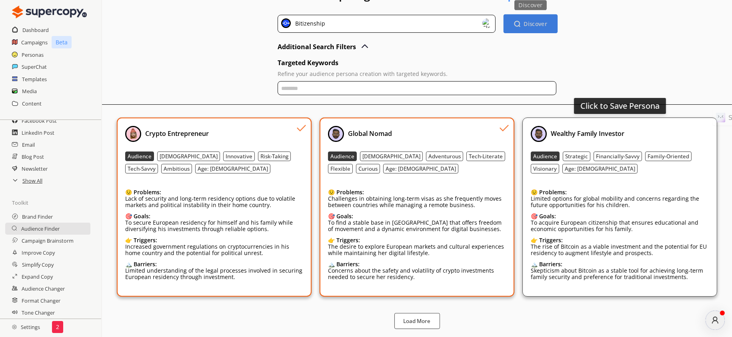
click at [686, 136] on div "Wealthy Family Investor" at bounding box center [620, 134] width 178 height 16
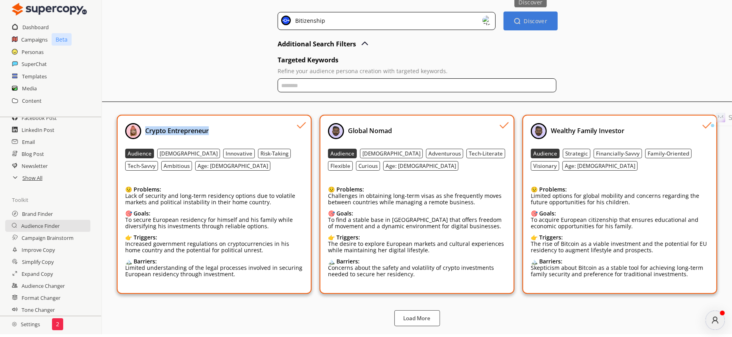
drag, startPoint x: 219, startPoint y: 137, endPoint x: 142, endPoint y: 137, distance: 77.6
click at [142, 137] on div "Crypto Entrepreneur" at bounding box center [214, 131] width 178 height 16
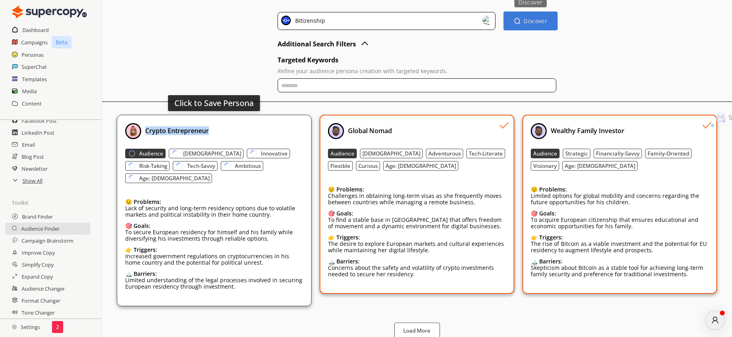
copy b "Crypto Entrepreneur"
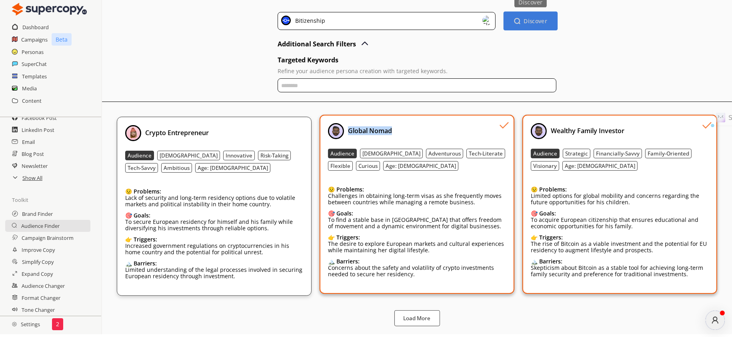
drag, startPoint x: 422, startPoint y: 134, endPoint x: 348, endPoint y: 133, distance: 74.4
click at [348, 133] on div "Global Nomad" at bounding box center [417, 131] width 178 height 16
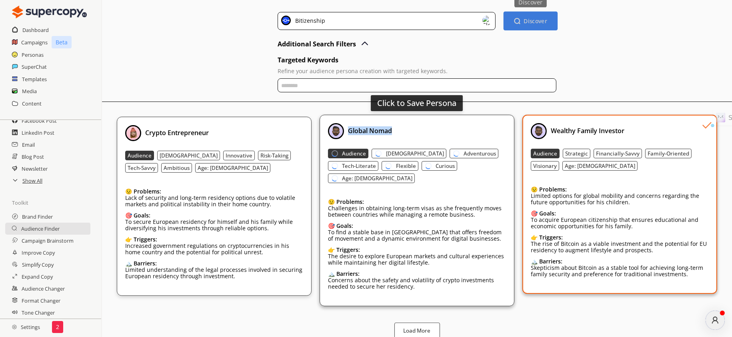
copy b "Global Nomad"
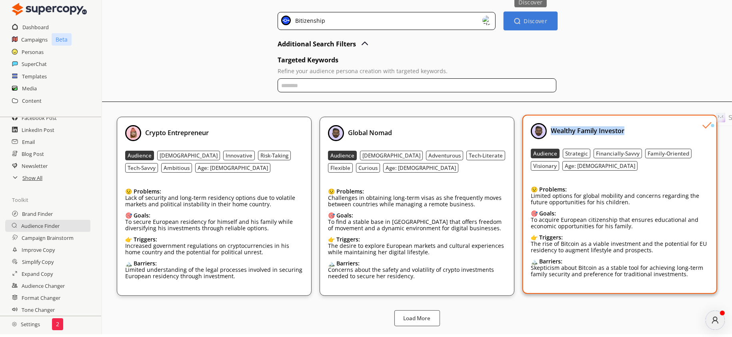
drag, startPoint x: 652, startPoint y: 136, endPoint x: 551, endPoint y: 138, distance: 100.8
click at [551, 138] on div "Wealthy Family Investor" at bounding box center [620, 131] width 178 height 16
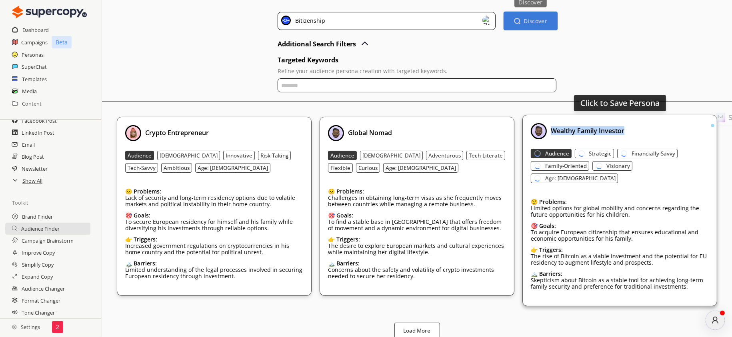
copy b "Wealthy Family Investor"
